Goal: Find contact information: Find contact information

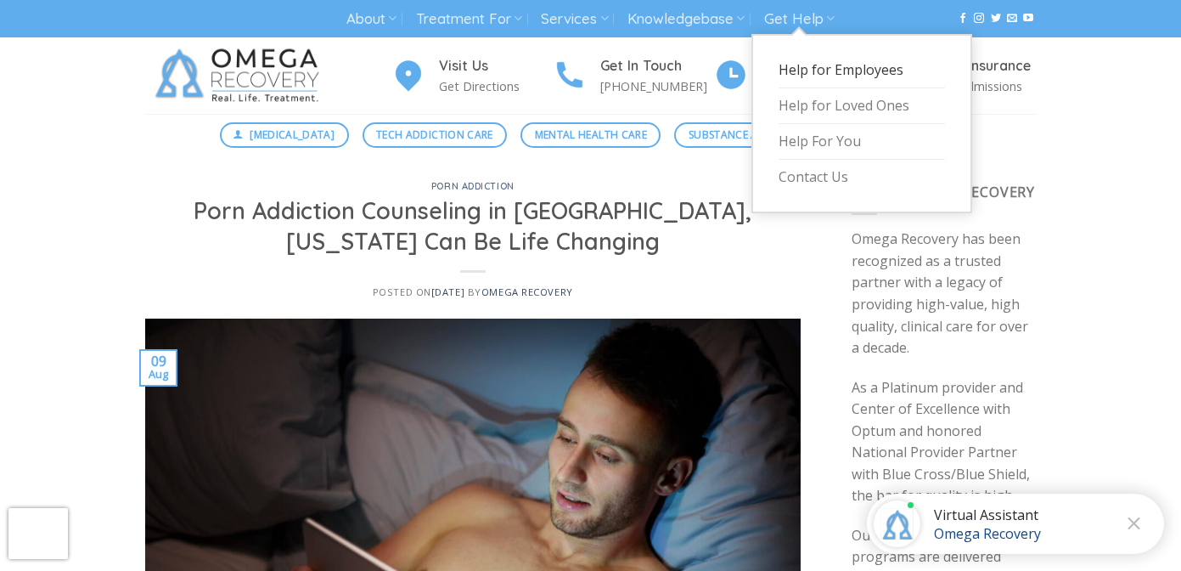
click at [824, 70] on link "Help for Employees" at bounding box center [862, 71] width 166 height 36
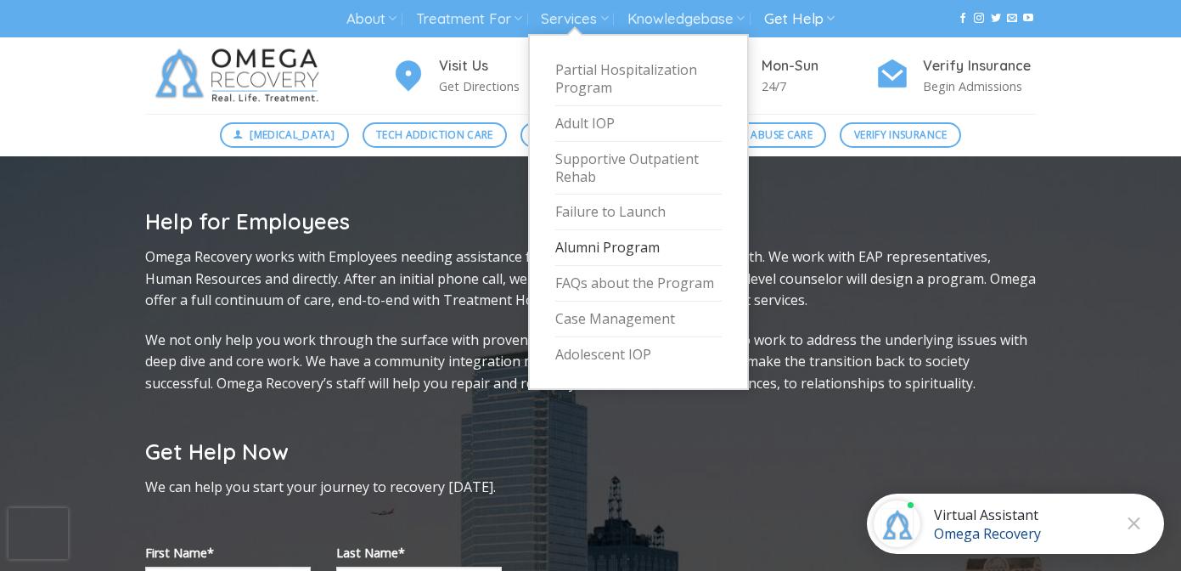
click at [638, 247] on link "Alumni Program" at bounding box center [638, 248] width 166 height 36
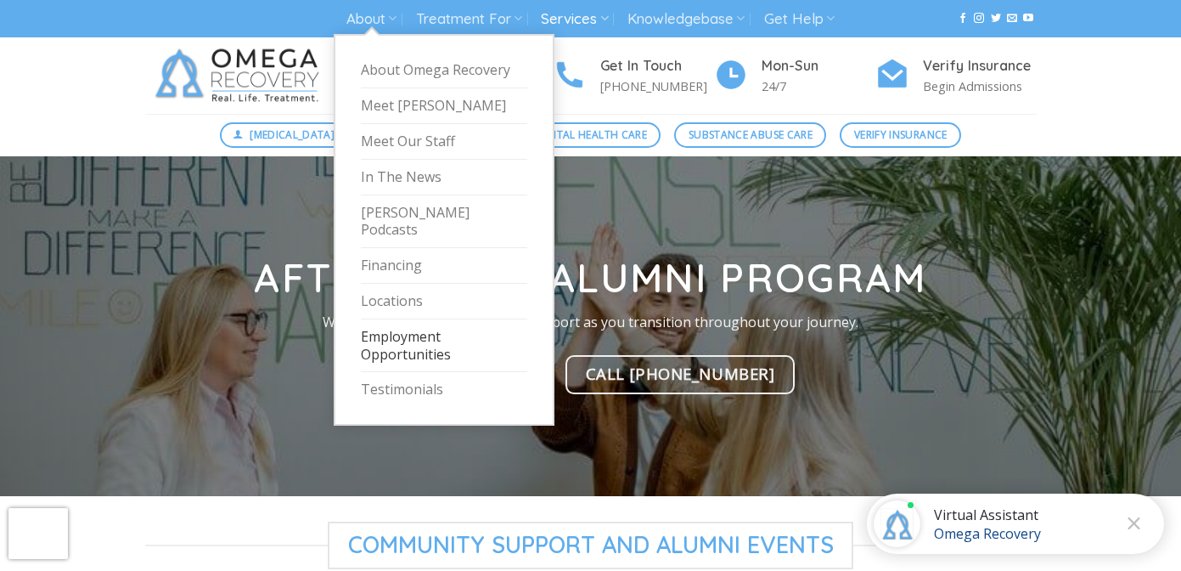
click at [449, 337] on link "Employment Opportunities" at bounding box center [444, 345] width 166 height 53
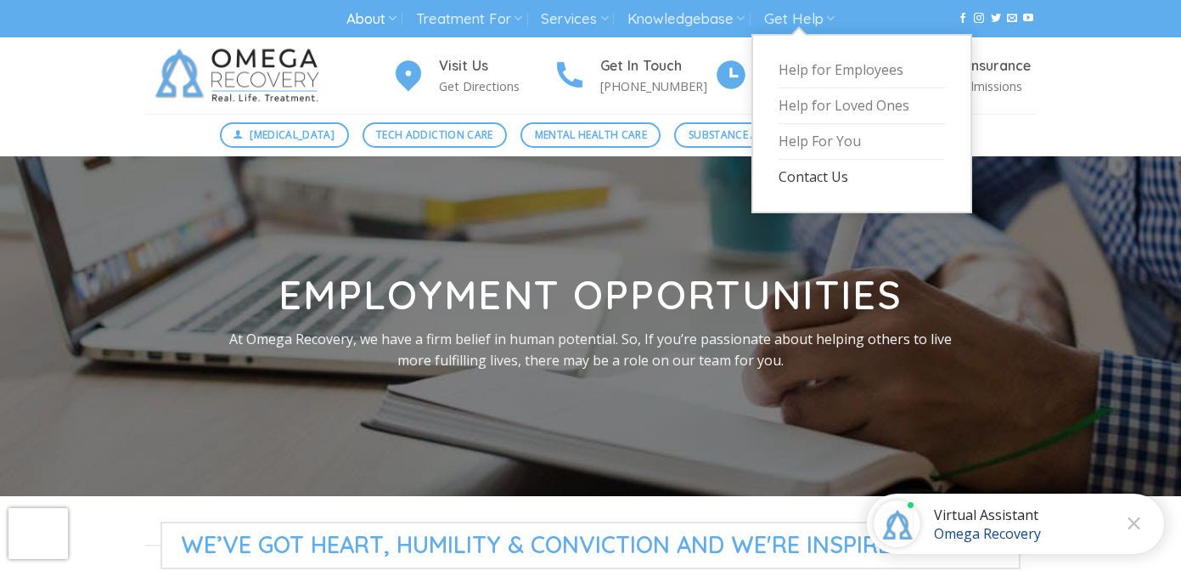
click at [824, 183] on link "Contact Us" at bounding box center [862, 177] width 166 height 35
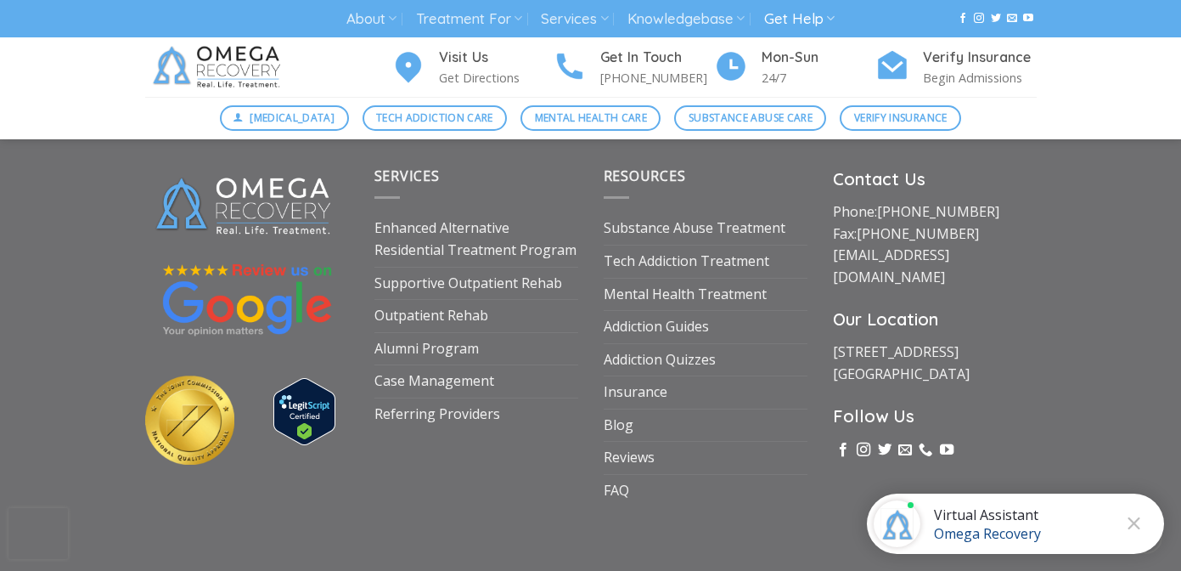
scroll to position [2583, 0]
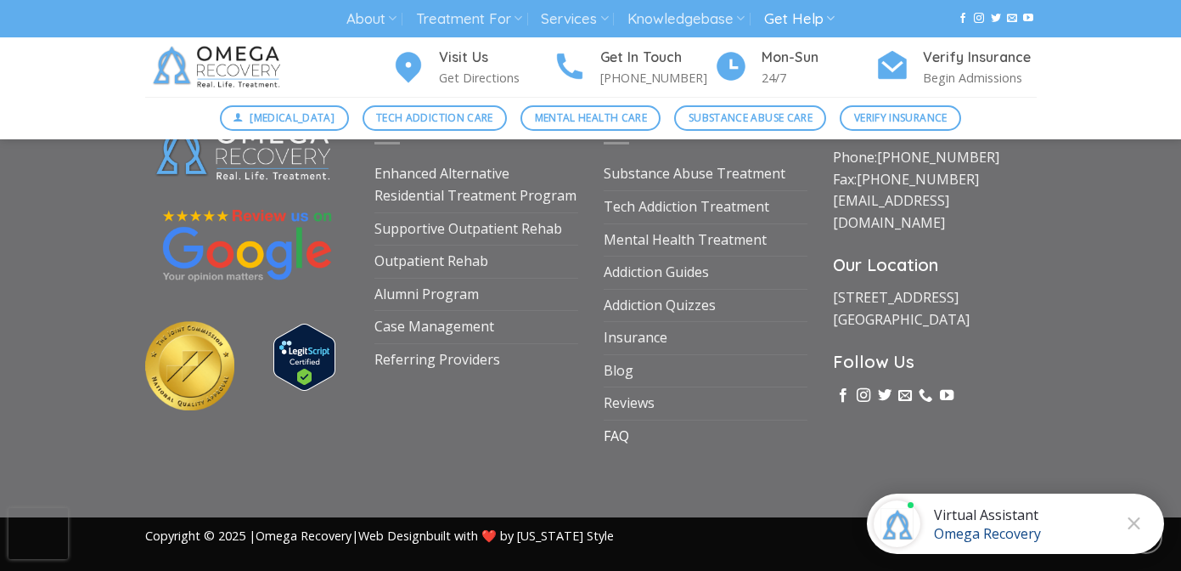
click at [627, 435] on link "FAQ" at bounding box center [616, 436] width 25 height 32
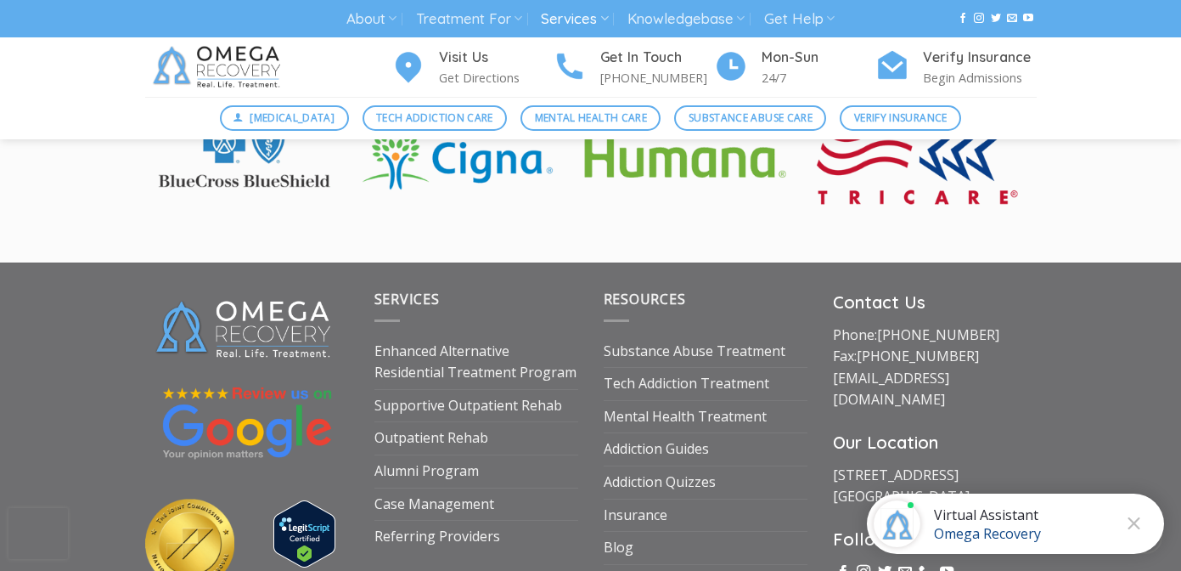
scroll to position [2628, 0]
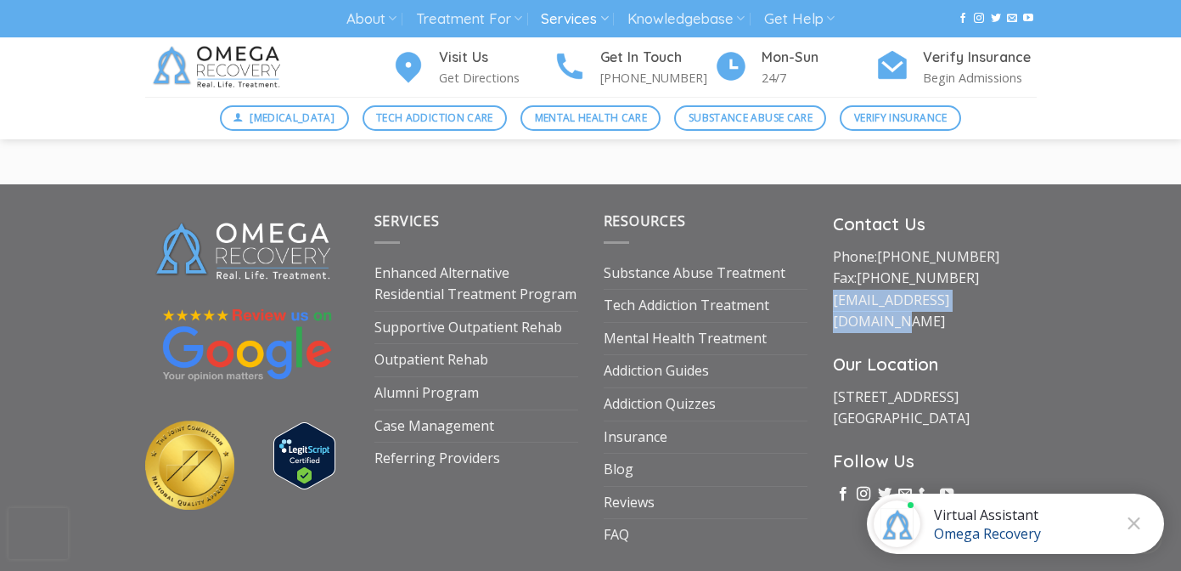
drag, startPoint x: 1017, startPoint y: 293, endPoint x: 830, endPoint y: 293, distance: 186.8
click at [830, 293] on div "Contact Us Phone: [PHONE_NUMBER] Fax: [PHONE_NUMBER] [EMAIL_ADDRESS][DOMAIN_NAM…" at bounding box center [934, 381] width 229 height 340
copy link "[EMAIL_ADDRESS][DOMAIN_NAME]"
